Goal: Find specific page/section: Find specific page/section

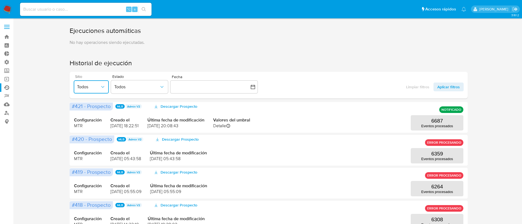
click at [83, 90] on button "Todos" at bounding box center [91, 86] width 35 height 13
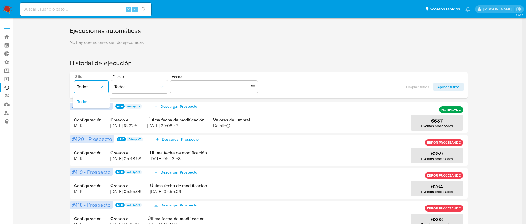
click at [87, 91] on button "Todos" at bounding box center [91, 86] width 35 height 13
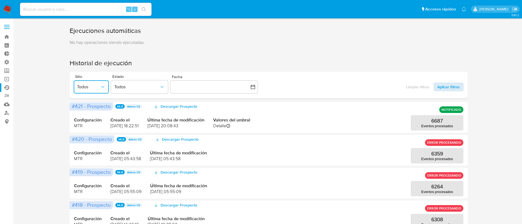
click at [445, 88] on span "Aplicar filtros" at bounding box center [449, 87] width 22 height 9
click at [99, 91] on button "Todos" at bounding box center [91, 86] width 35 height 13
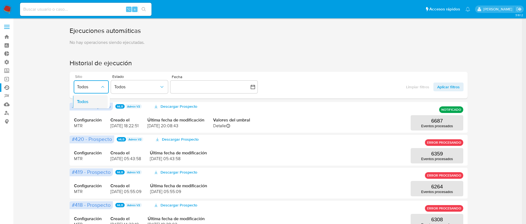
click at [86, 99] on span "Todos" at bounding box center [83, 101] width 12 height 5
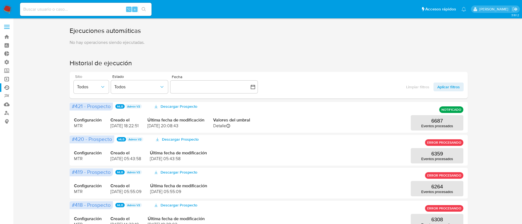
click at [2, 80] on link "Operaciones masivas" at bounding box center [32, 79] width 65 height 8
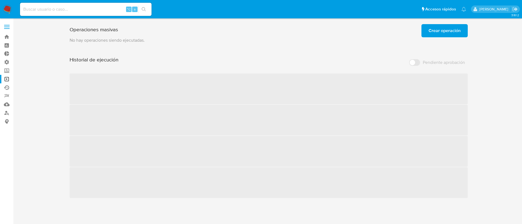
click at [5, 87] on link "Ejecuciones automáticas" at bounding box center [32, 87] width 65 height 8
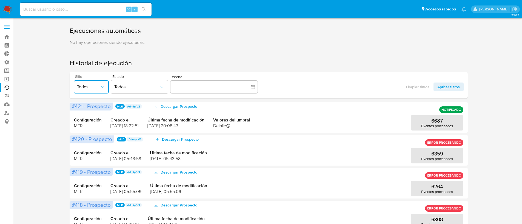
click at [91, 90] on button "Todos" at bounding box center [91, 86] width 35 height 13
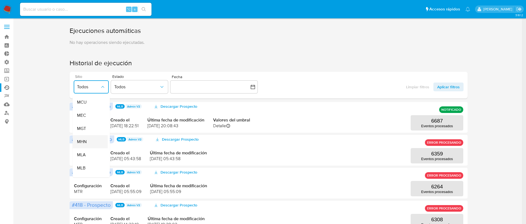
scroll to position [97, 0]
click at [87, 126] on div "MLA" at bounding box center [88, 123] width 23 height 13
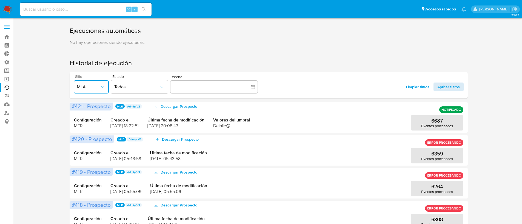
click at [446, 86] on span "Aplicar filtros" at bounding box center [449, 87] width 22 height 9
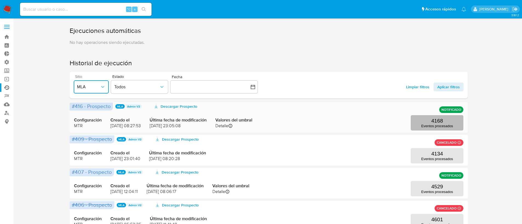
click at [434, 121] on p "4168" at bounding box center [438, 121] width 12 height 6
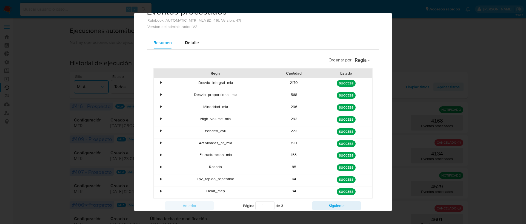
scroll to position [0, 0]
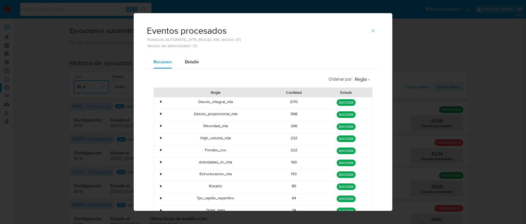
click at [160, 183] on div "•" at bounding box center [159, 188] width 10 height 12
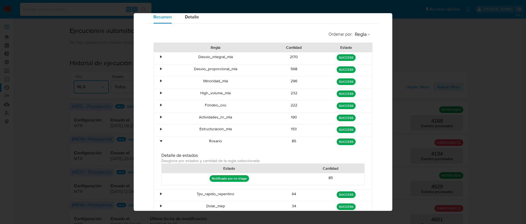
scroll to position [67, 0]
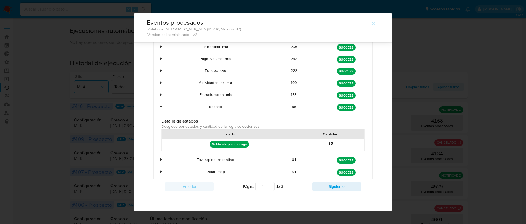
click at [158, 101] on div "•" at bounding box center [159, 96] width 10 height 12
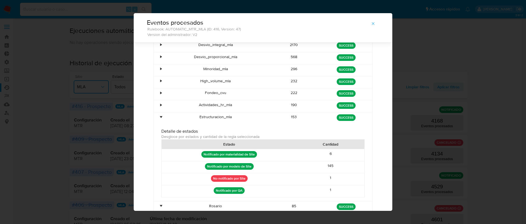
scroll to position [10, 0]
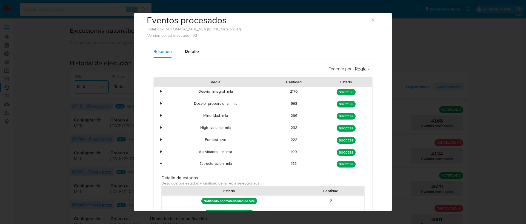
click at [161, 165] on div "•" at bounding box center [159, 165] width 10 height 12
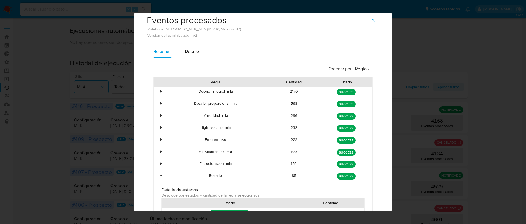
click at [160, 177] on div "•" at bounding box center [160, 175] width 1 height 5
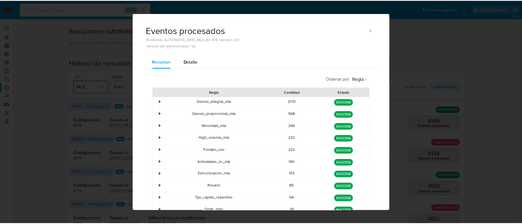
scroll to position [0, 0]
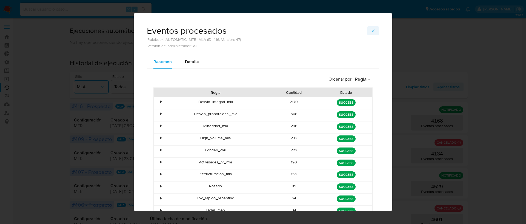
click at [367, 32] on button "button" at bounding box center [373, 30] width 12 height 9
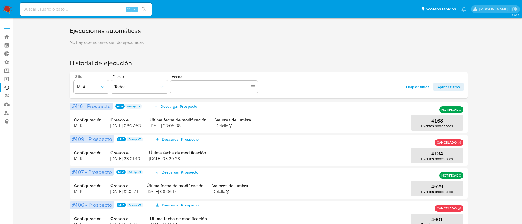
drag, startPoint x: 377, startPoint y: 51, endPoint x: 374, endPoint y: 49, distance: 3.7
